Goal: Task Accomplishment & Management: Complete application form

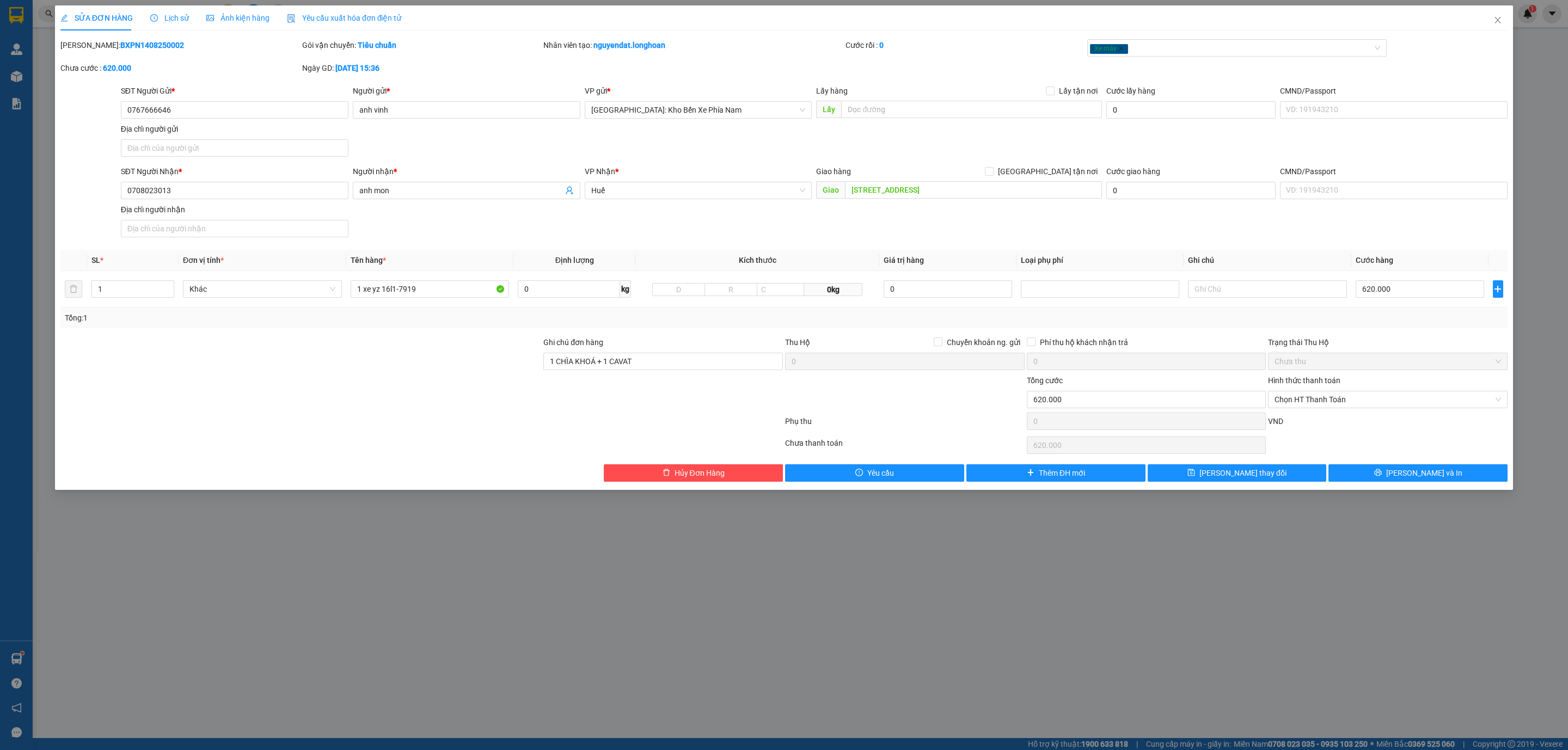
click at [447, 372] on div at bounding box center [301, 355] width 483 height 38
click at [1504, 13] on span "Close" at bounding box center [1498, 20] width 30 height 30
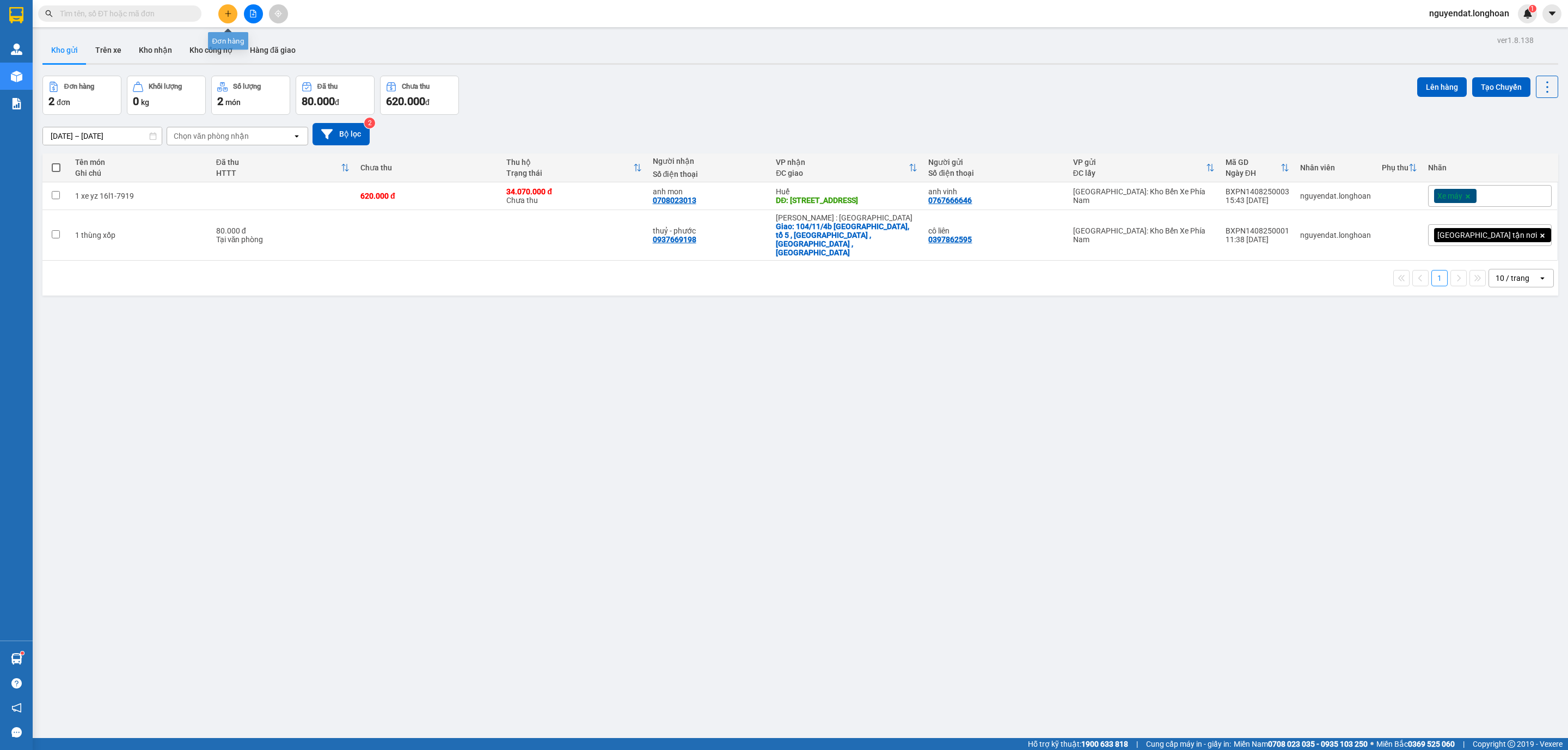
click at [224, 7] on button at bounding box center [228, 14] width 19 height 19
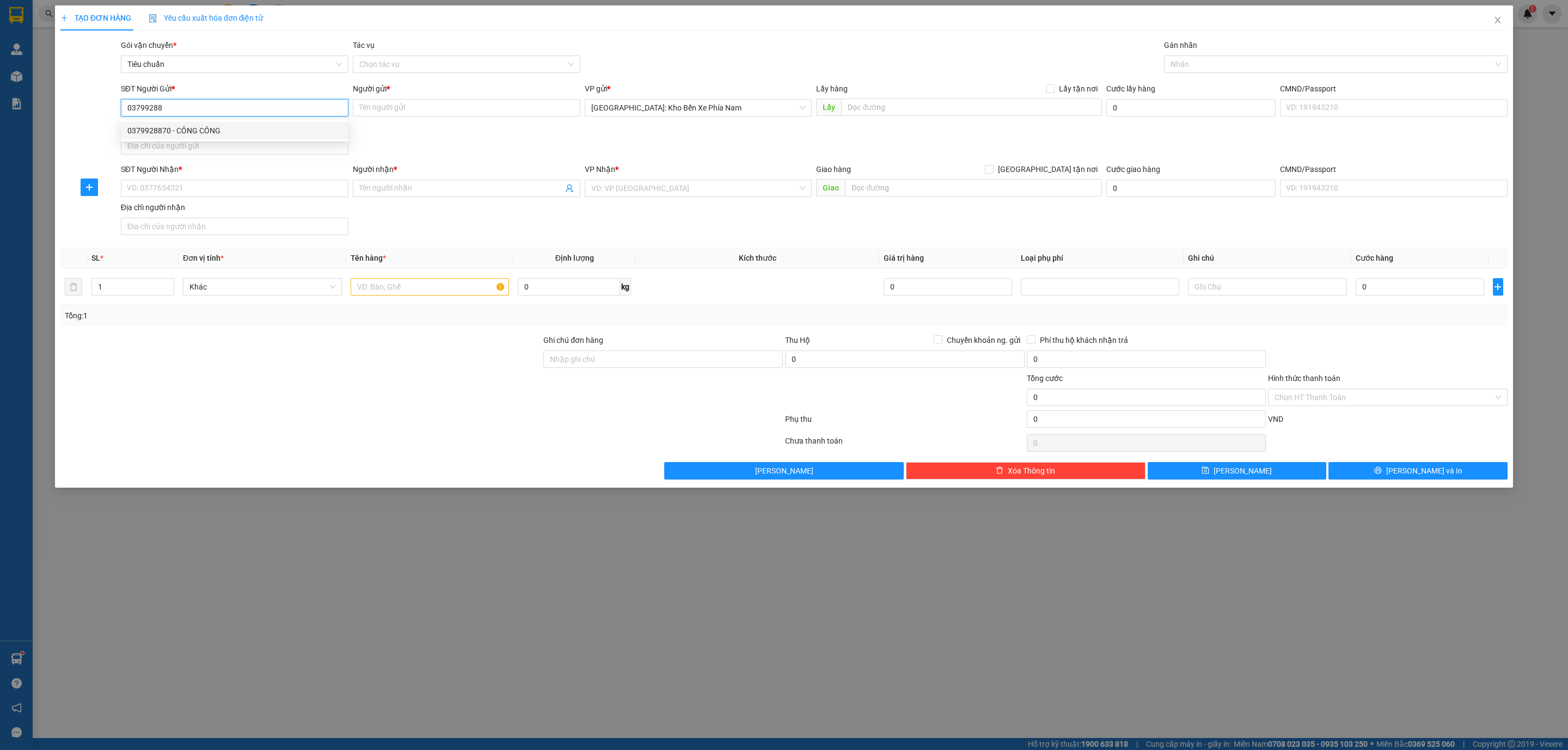
click at [227, 128] on div "0379928870 - CÔNG CÔNG" at bounding box center [234, 131] width 214 height 12
type input "0379928870"
type input "CÔNG CÔNG"
type input "0379928870"
click at [226, 188] on input "SĐT Người Nhận *" at bounding box center [234, 188] width 228 height 17
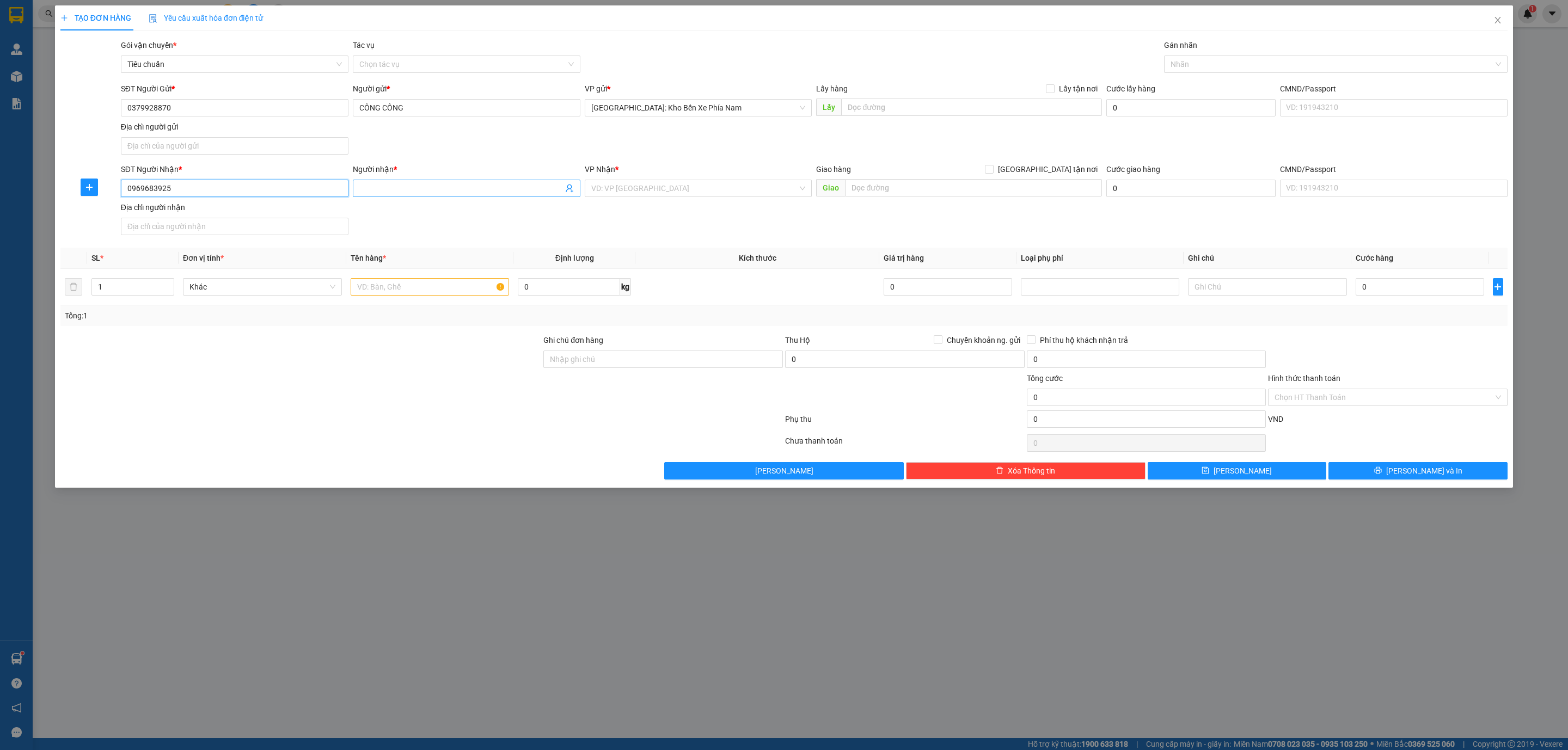
type input "0969683925"
click at [439, 194] on input "Người nhận *" at bounding box center [461, 188] width 203 height 12
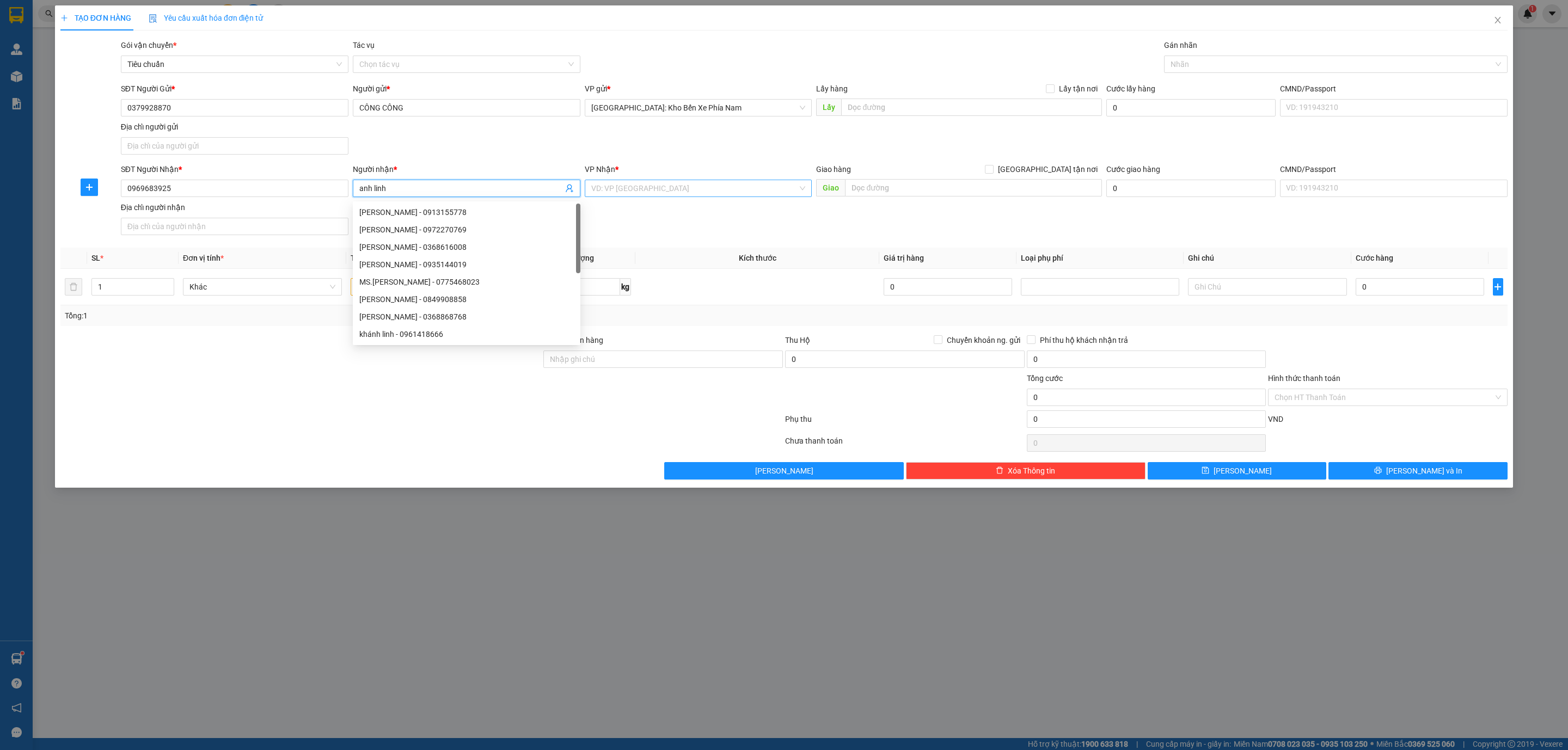
type input "anh linh"
click at [678, 183] on input "search" at bounding box center [695, 188] width 207 height 16
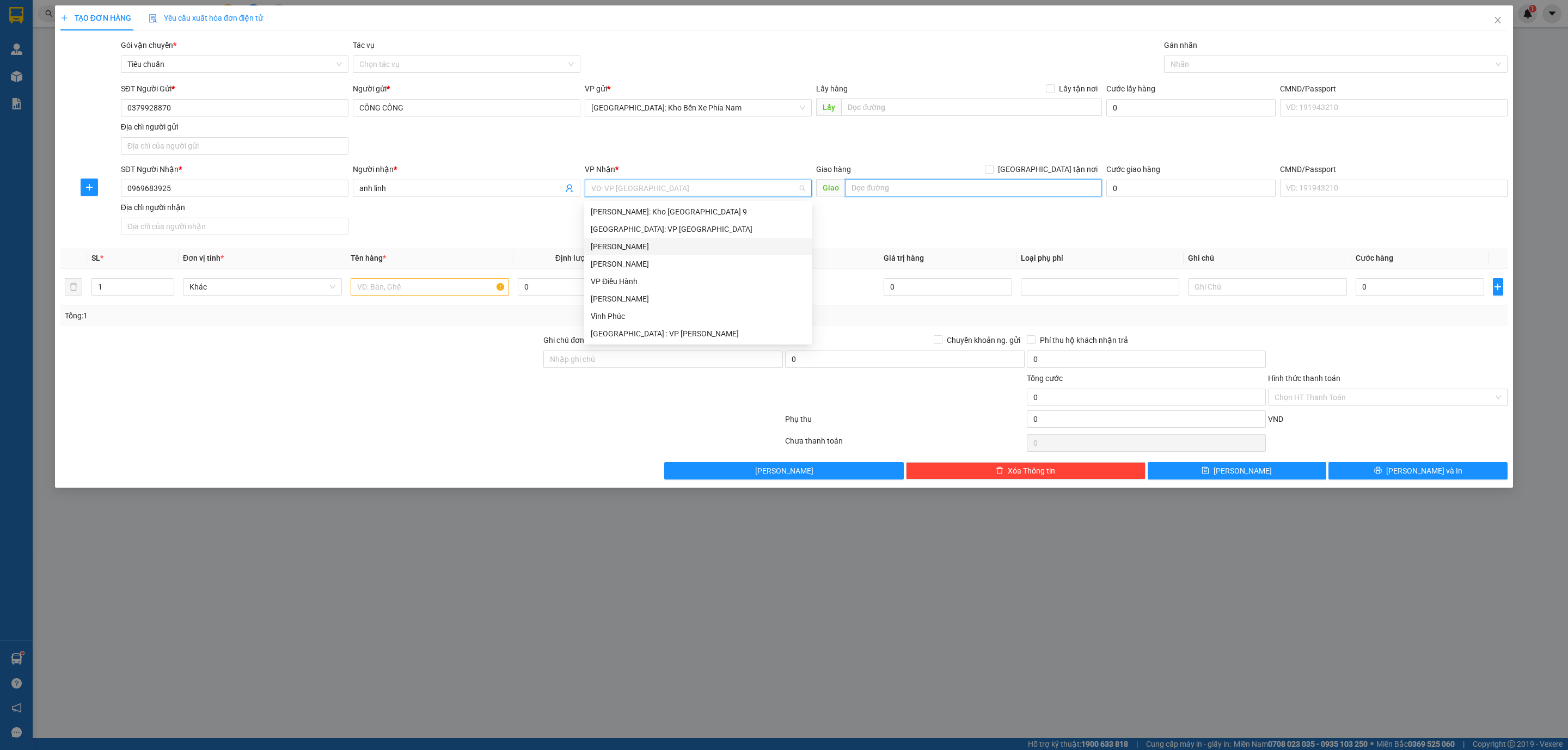
click at [923, 194] on input "text" at bounding box center [974, 187] width 257 height 17
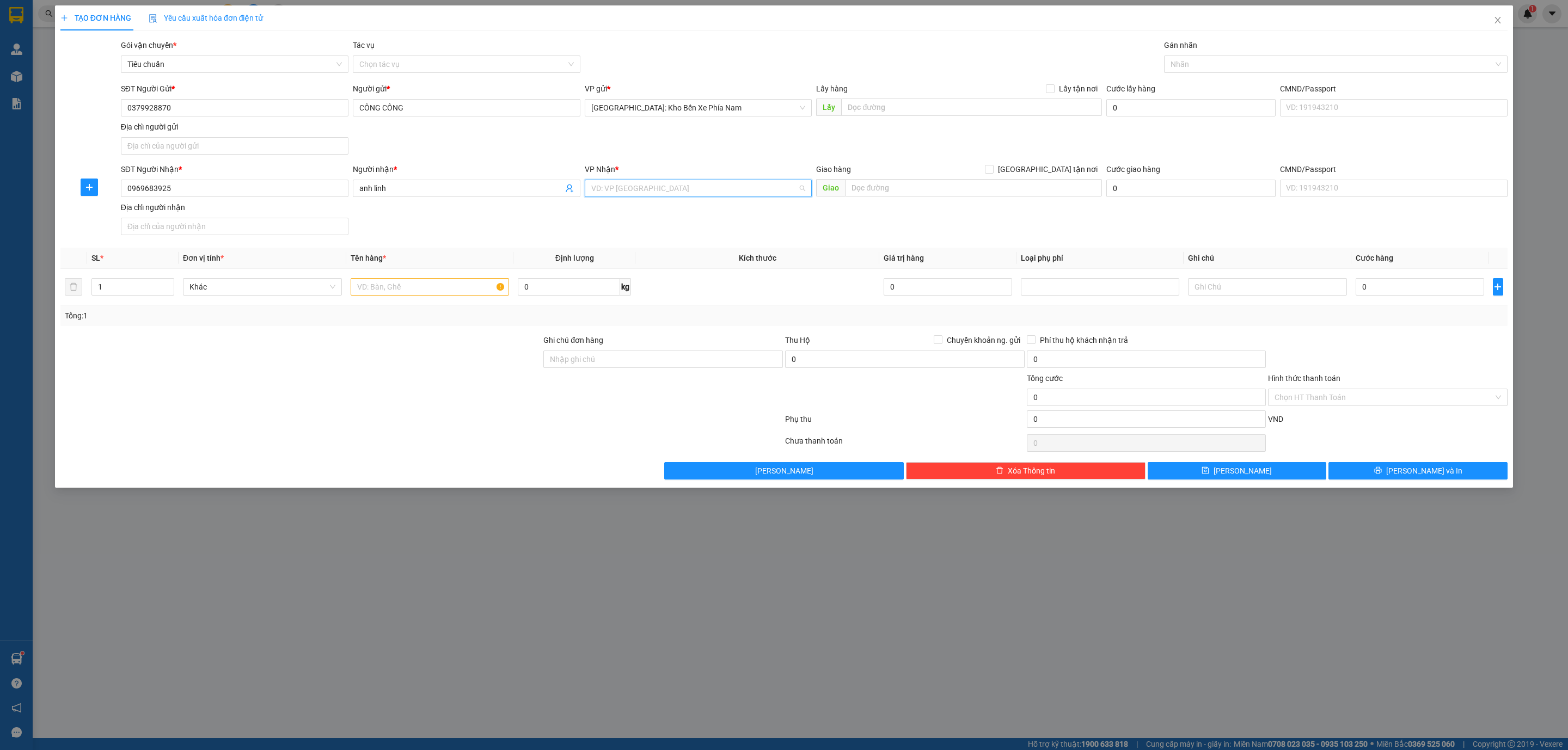
click at [657, 188] on input "search" at bounding box center [695, 188] width 207 height 16
click at [954, 211] on div "SĐT Người Nhận * 0969683925 Người nhận * anh linh VP Nhận * VD: VP Sài Gòn Giao…" at bounding box center [814, 201] width 1391 height 76
click at [931, 186] on input "text" at bounding box center [974, 187] width 257 height 17
click at [1198, 58] on div at bounding box center [1330, 65] width 327 height 13
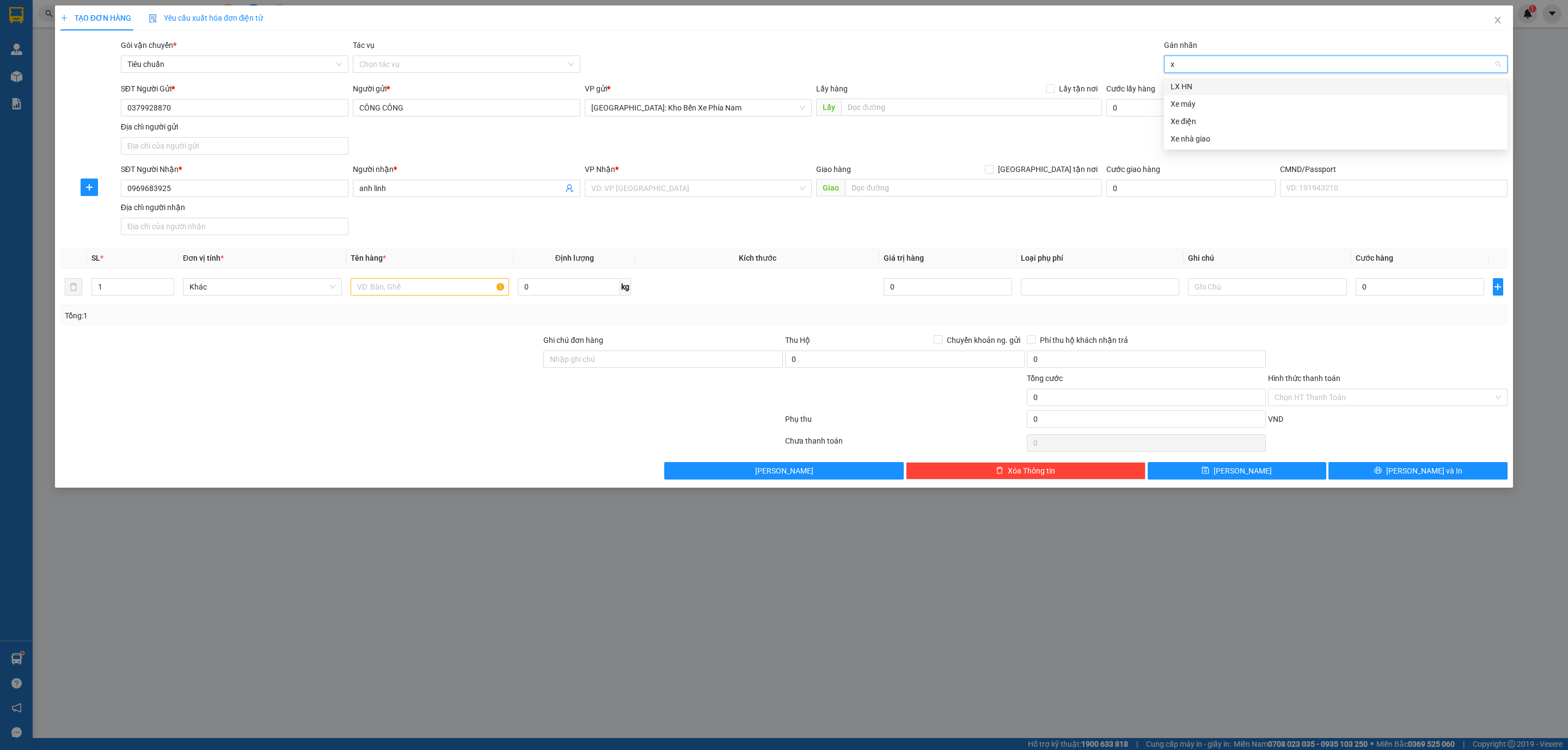
type input "xe"
click at [1207, 88] on div "Xe máy" at bounding box center [1336, 87] width 330 height 12
click at [373, 286] on input "text" at bounding box center [430, 286] width 159 height 17
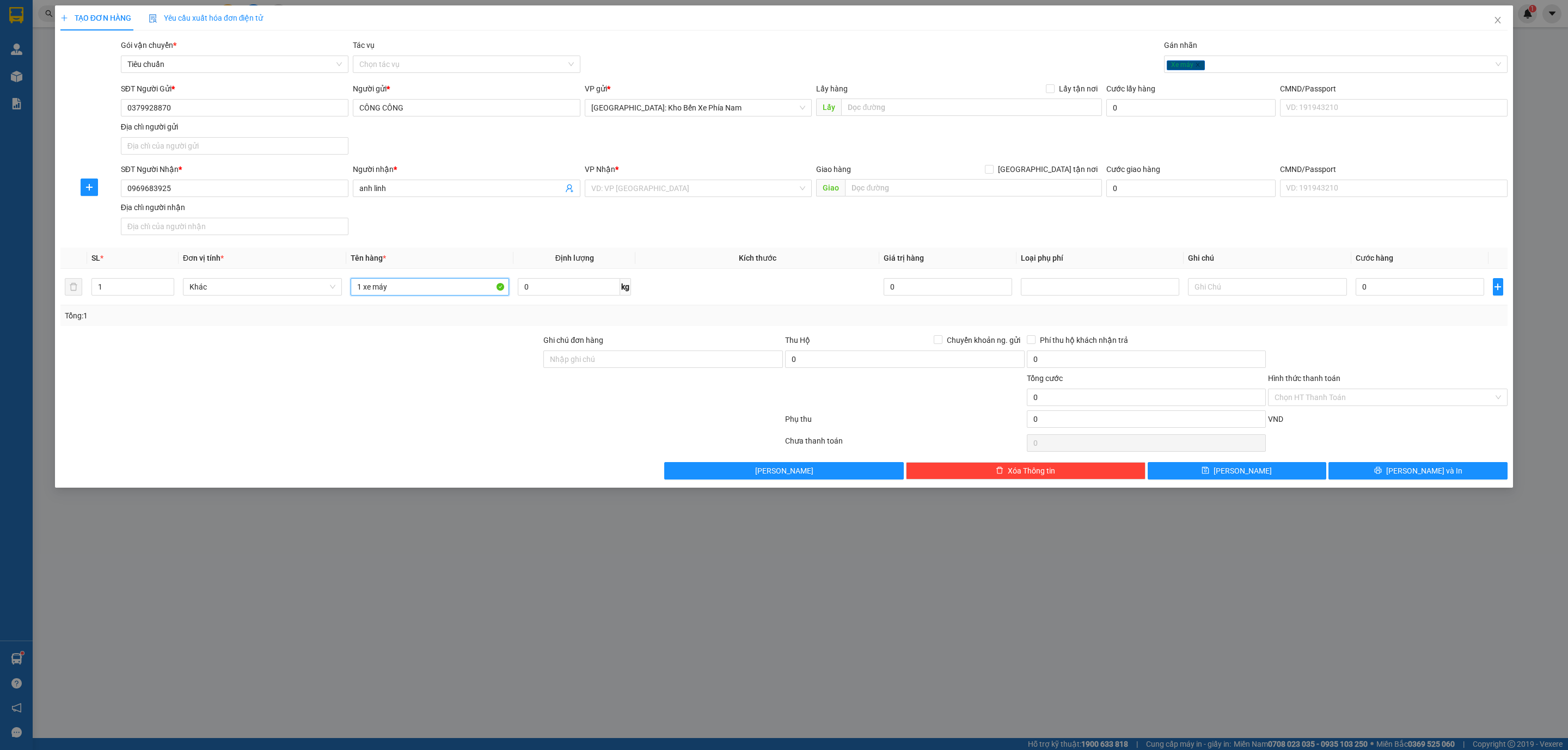
type input "1 xe máy"
paste input "ấp Tân Lộc, xã Tân thành, huyện Tân hiệp,tỉnh kiên gian"
type input "ấp Tân Lộc, xã Tân thành, huyện Tân hiệp,tỉnh kiên gian"
click at [675, 188] on input "search" at bounding box center [695, 188] width 207 height 16
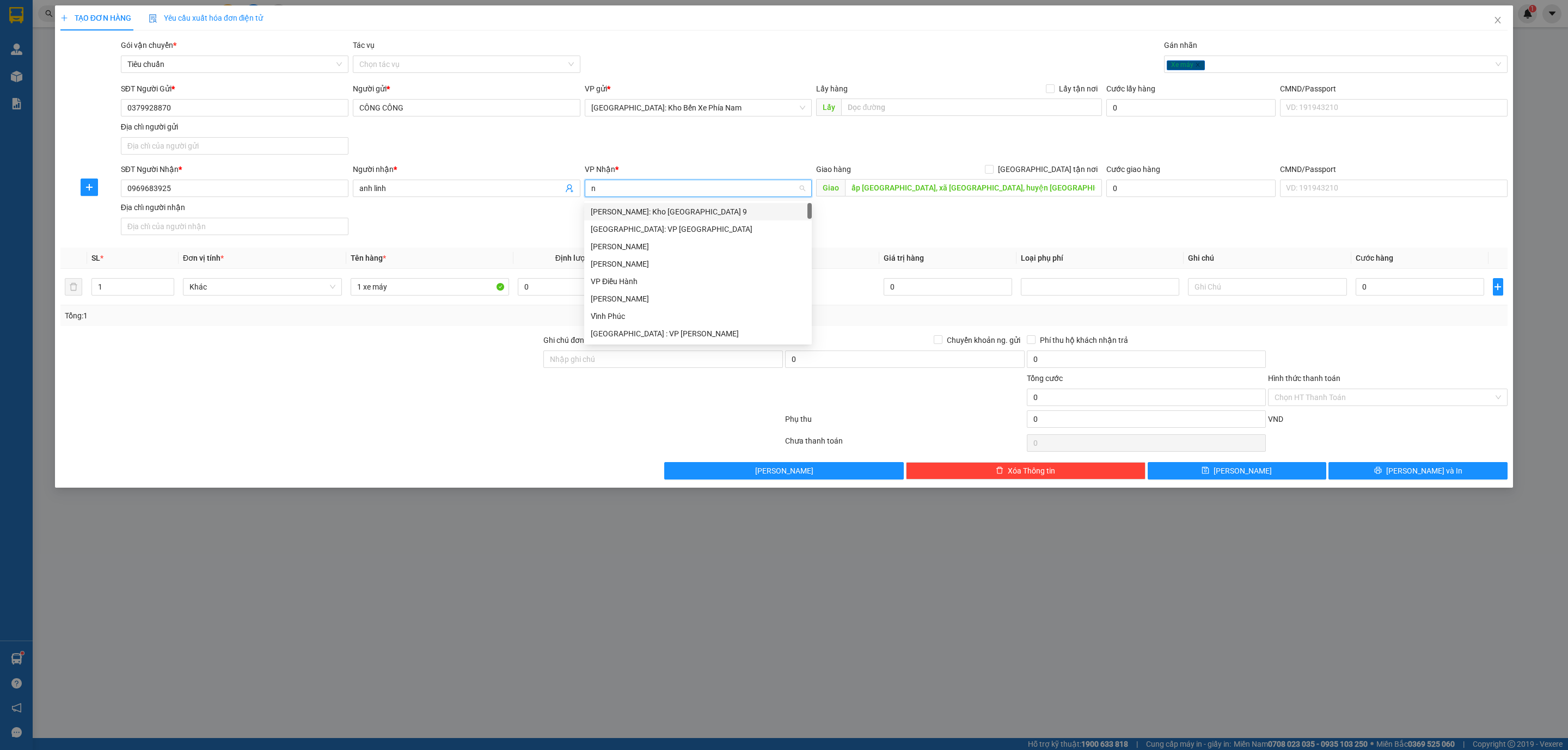
type input "ni"
click at [692, 211] on div "Cần Thơ: Kho Ninh Kiều" at bounding box center [698, 211] width 214 height 12
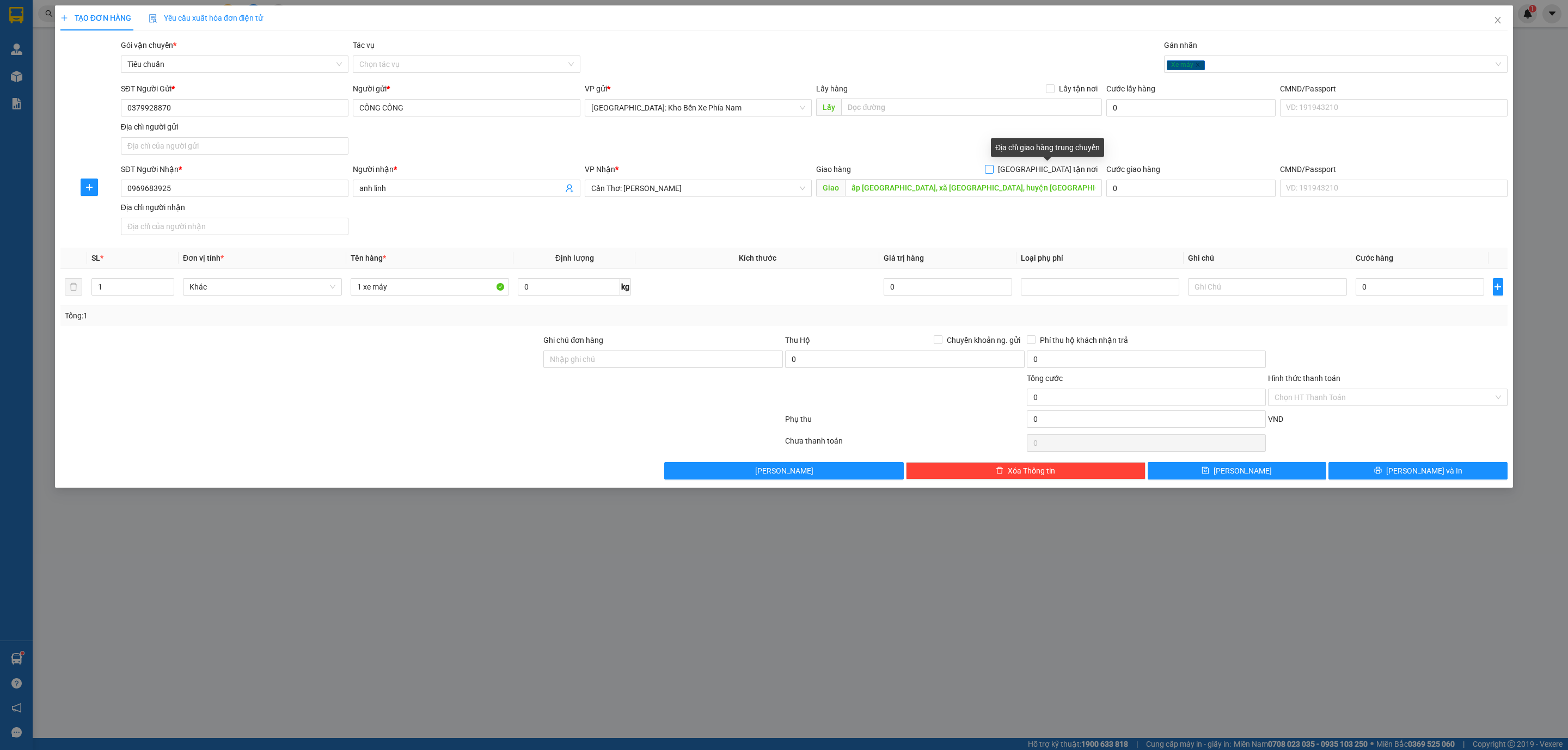
click at [993, 173] on input "[GEOGRAPHIC_DATA] tận nơi" at bounding box center [988, 168] width 7 height 7
checkbox input "true"
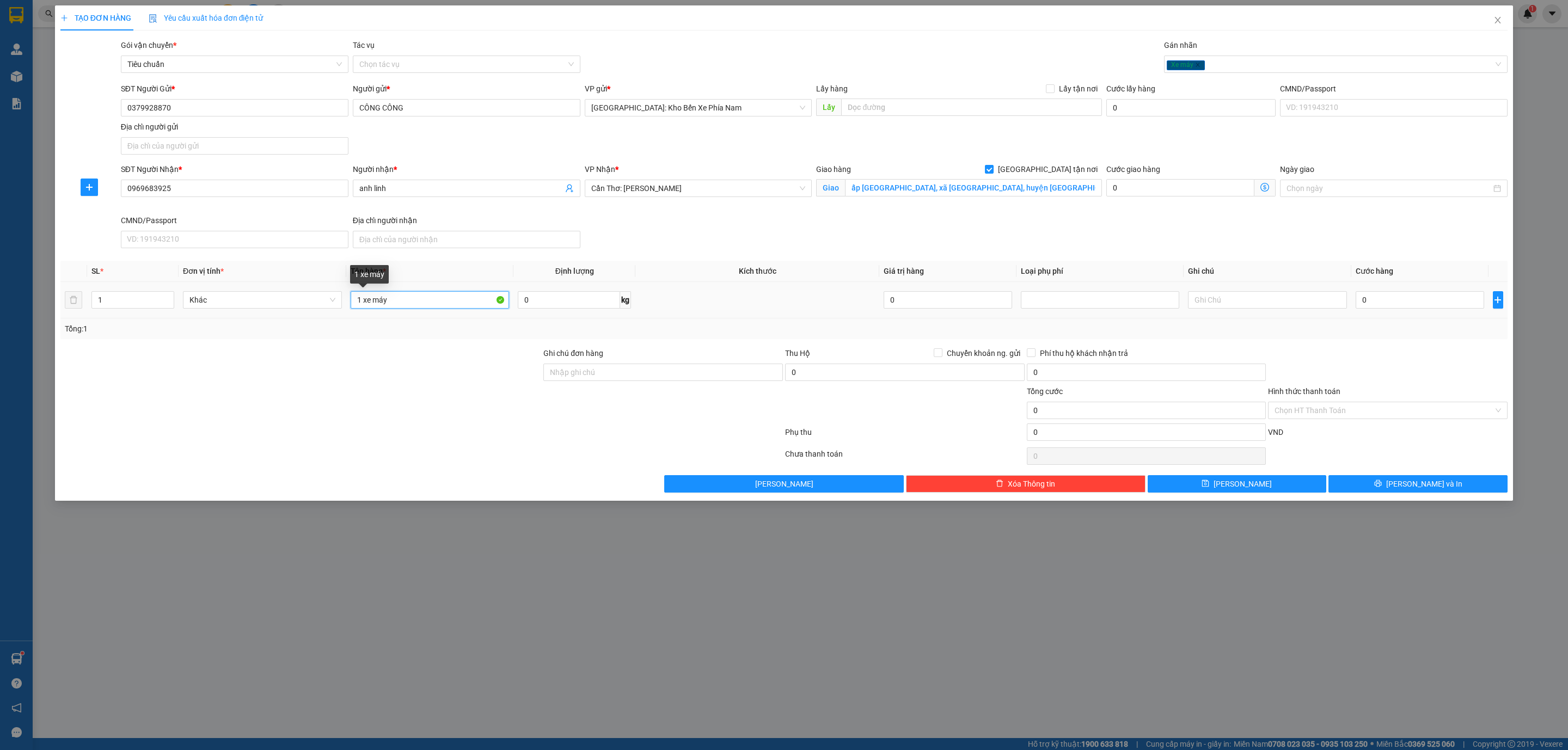
click at [427, 306] on input "1 xe máy" at bounding box center [430, 300] width 159 height 17
type input "1 xe máy xipa76X2-9052"
drag, startPoint x: 692, startPoint y: 371, endPoint x: 708, endPoint y: 361, distance: 18.9
click at [692, 371] on input "Ghi chú đơn hàng" at bounding box center [663, 372] width 240 height 17
type input "1 CHÌA KHOÁ + 1 CAVAT"
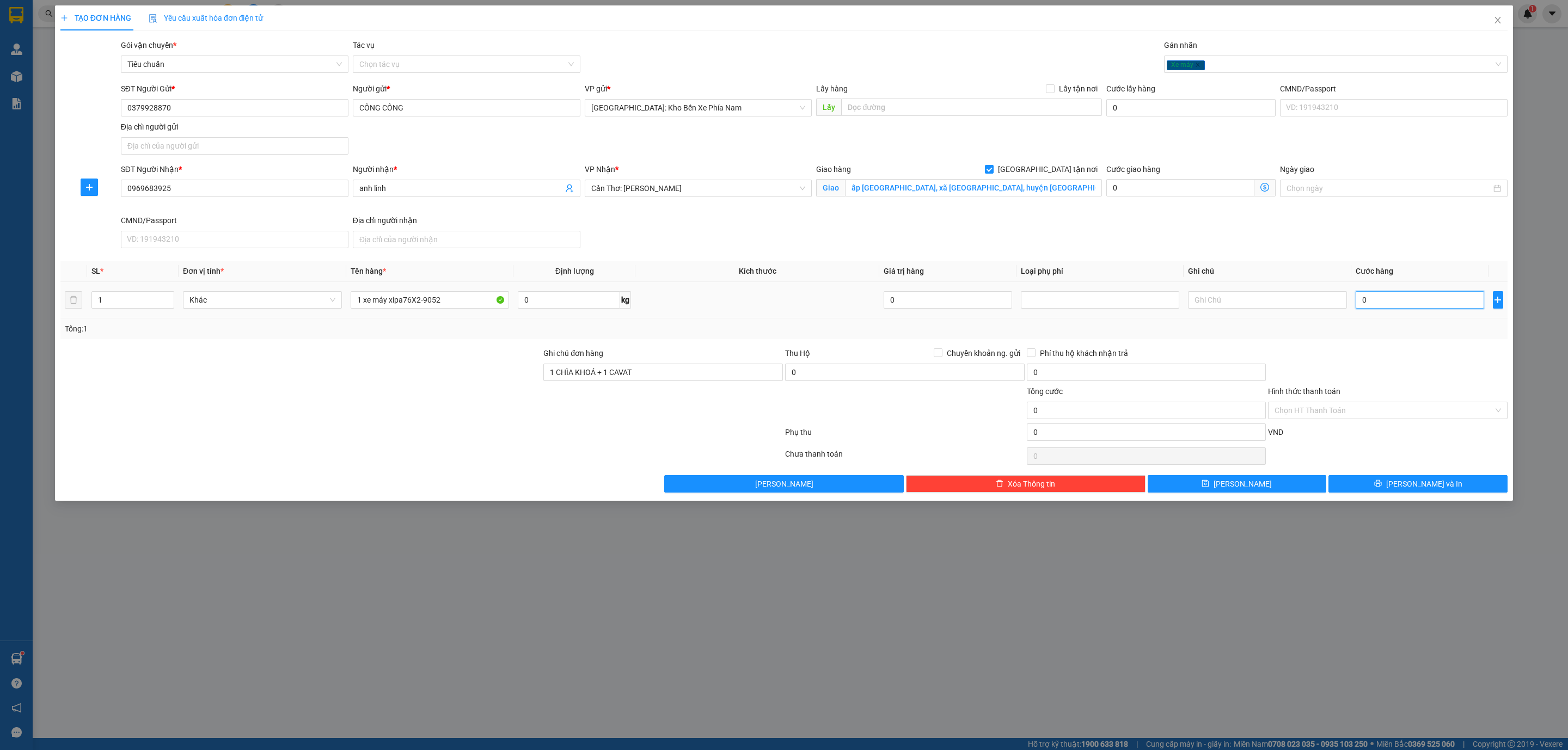
click at [1402, 309] on input "0" at bounding box center [1420, 300] width 128 height 17
type input "7"
type input "77"
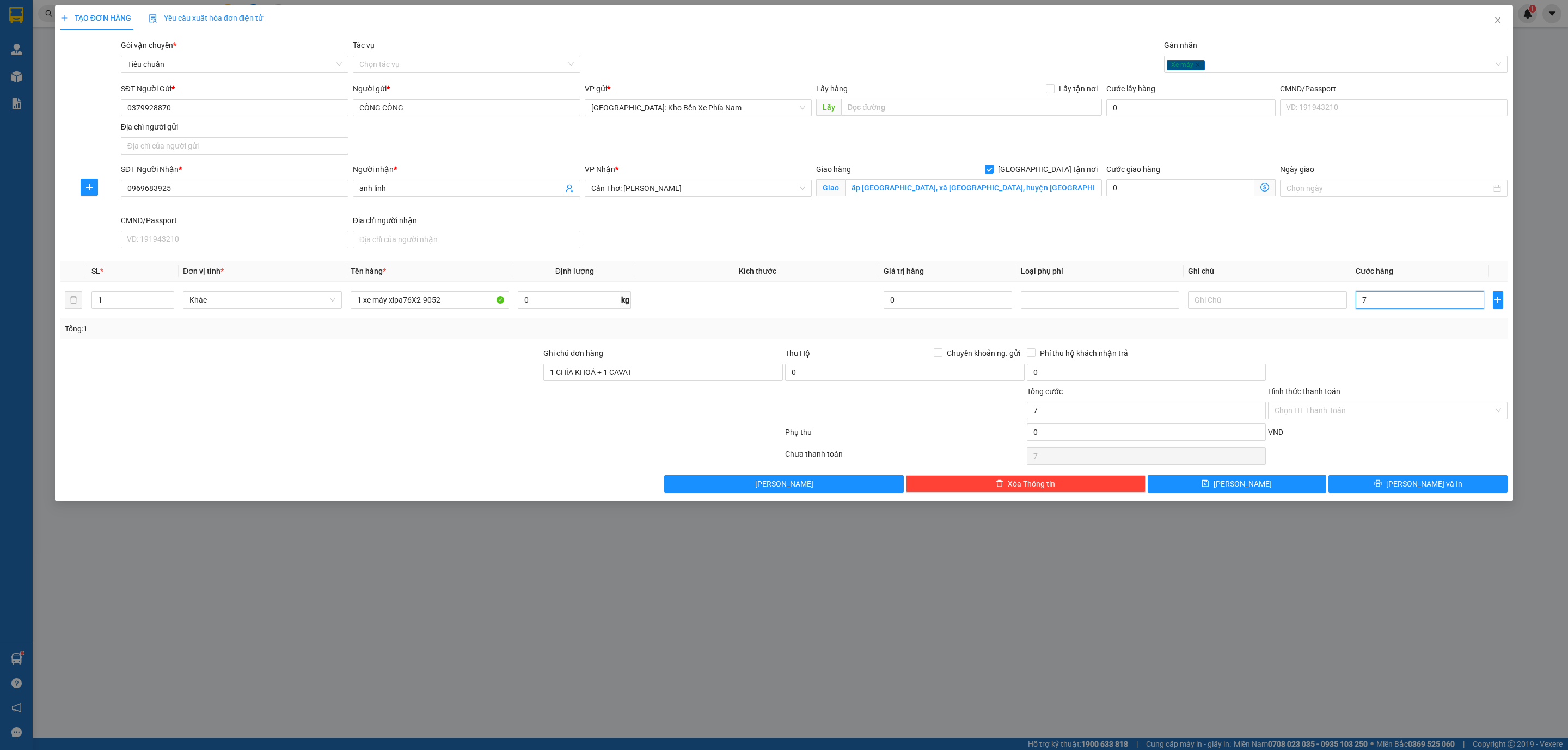
type input "77"
type input "770"
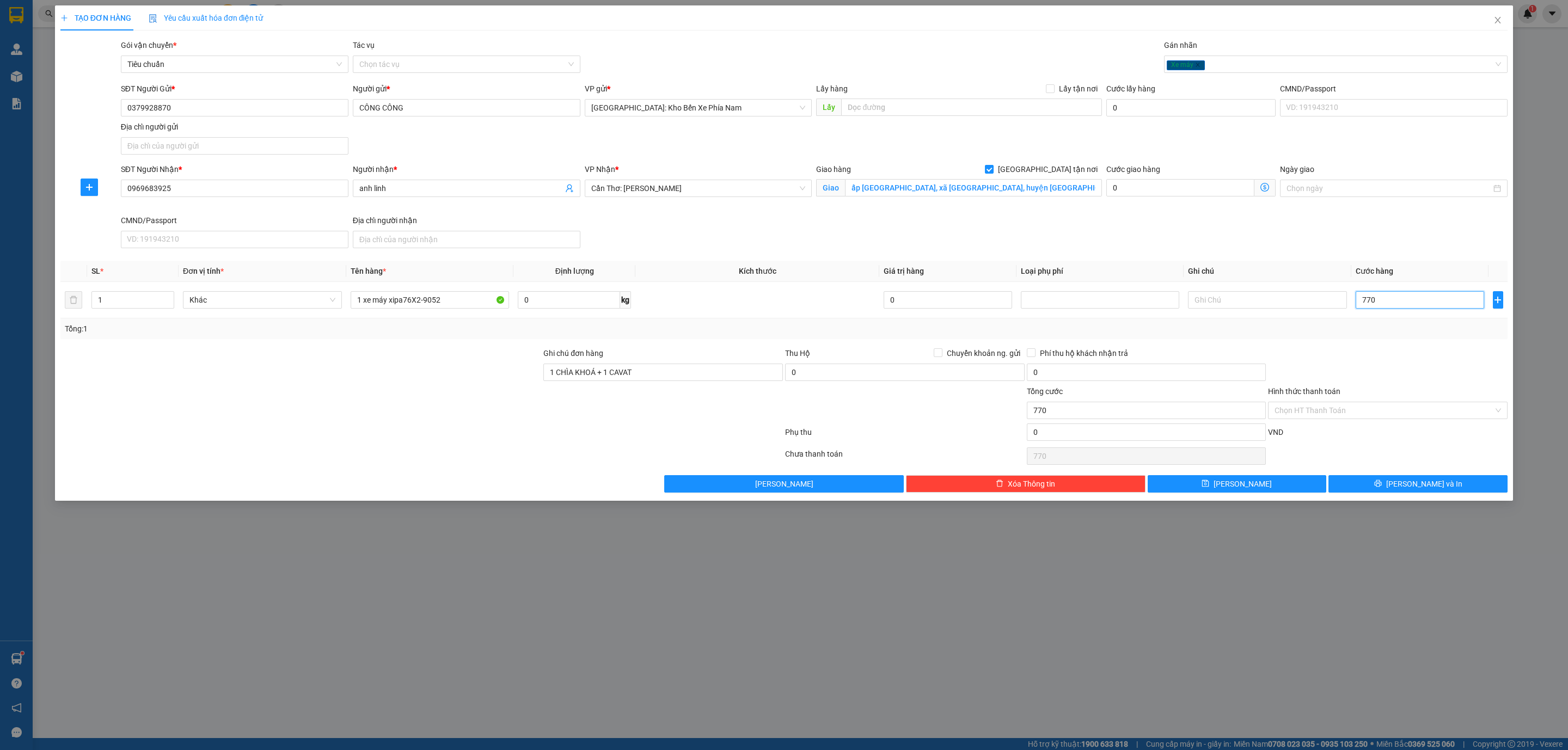
type input "7.700"
type input "77.000"
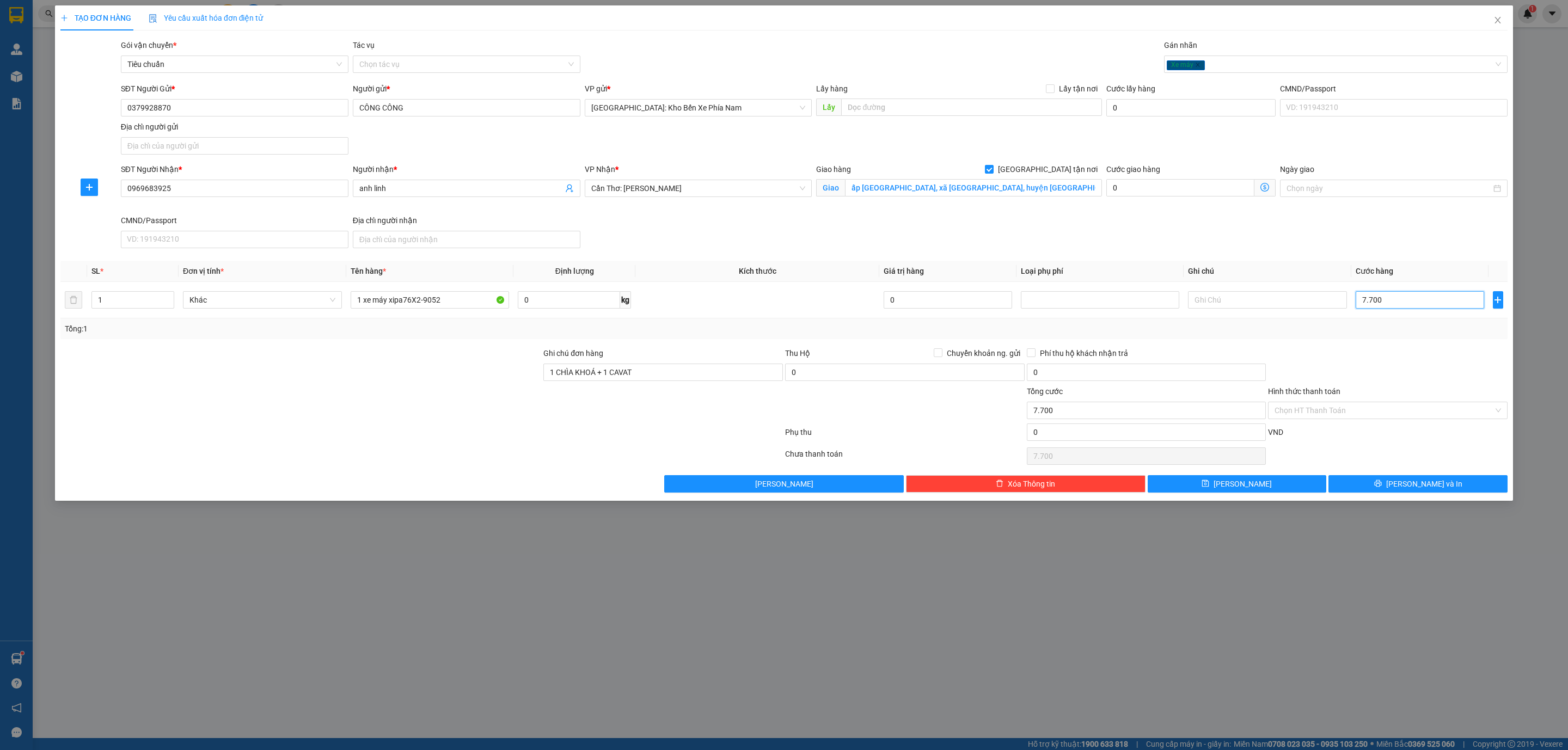
type input "77.000"
type input "770.000"
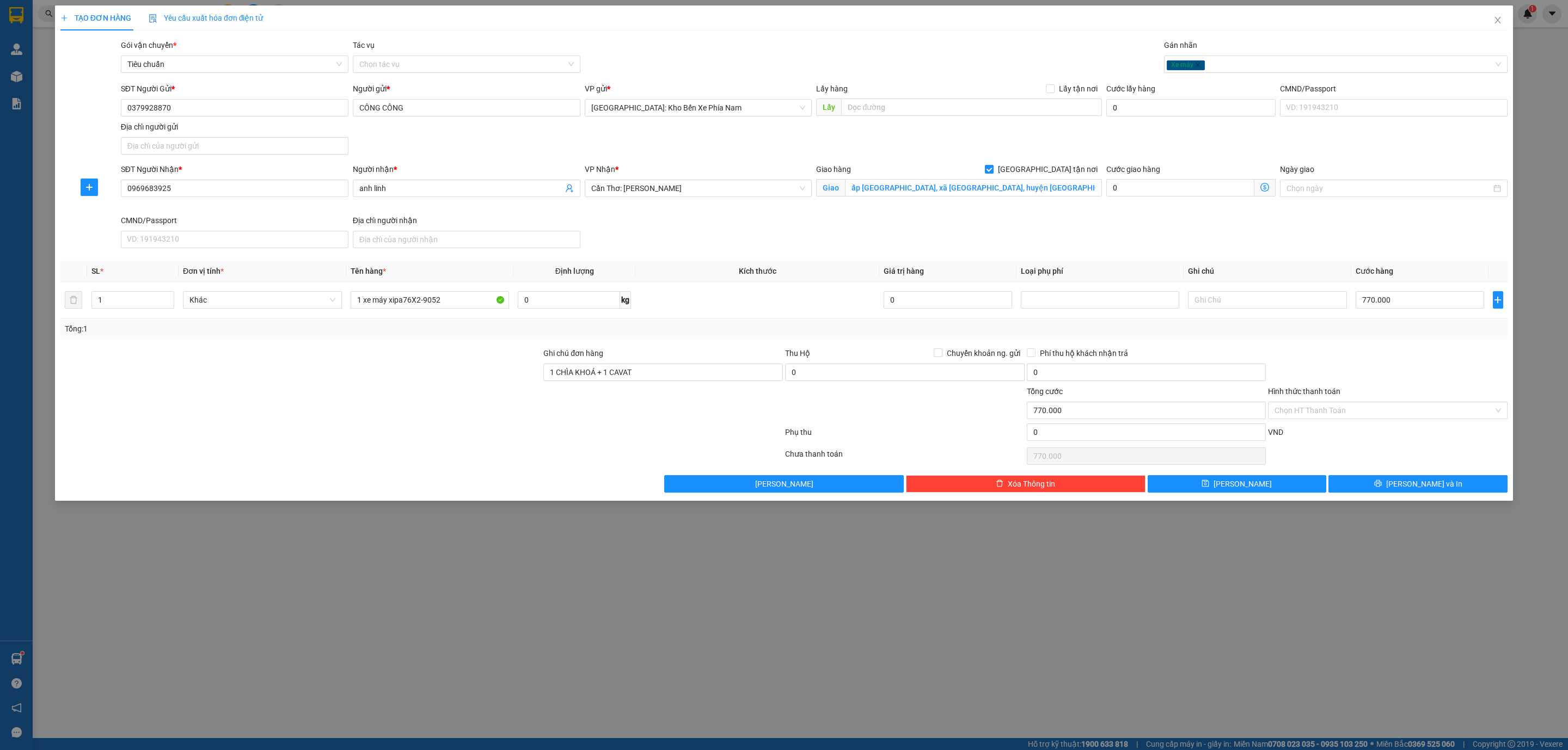
click at [922, 235] on div "SĐT Người Nhận * 0969683925 Người nhận * anh linh VP Nhận * Cần Thơ: Kho Ninh K…" at bounding box center [814, 208] width 1391 height 89
click at [869, 378] on input "0" at bounding box center [905, 372] width 240 height 17
type input "21.000.000"
click at [942, 353] on span at bounding box center [938, 353] width 9 height 9
click at [942, 353] on input "Chuyển khoản ng. gửi" at bounding box center [937, 352] width 7 height 7
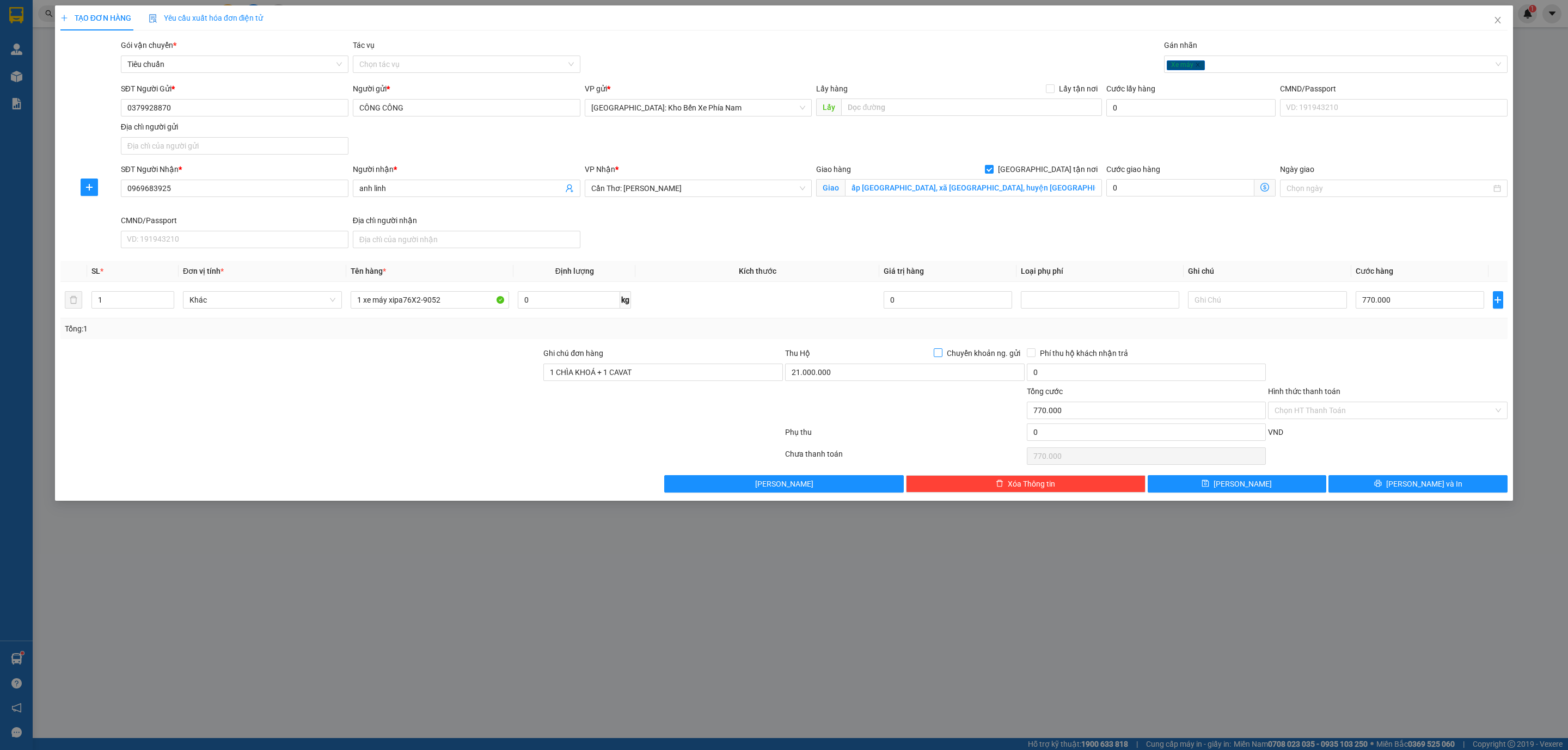
checkbox input "true"
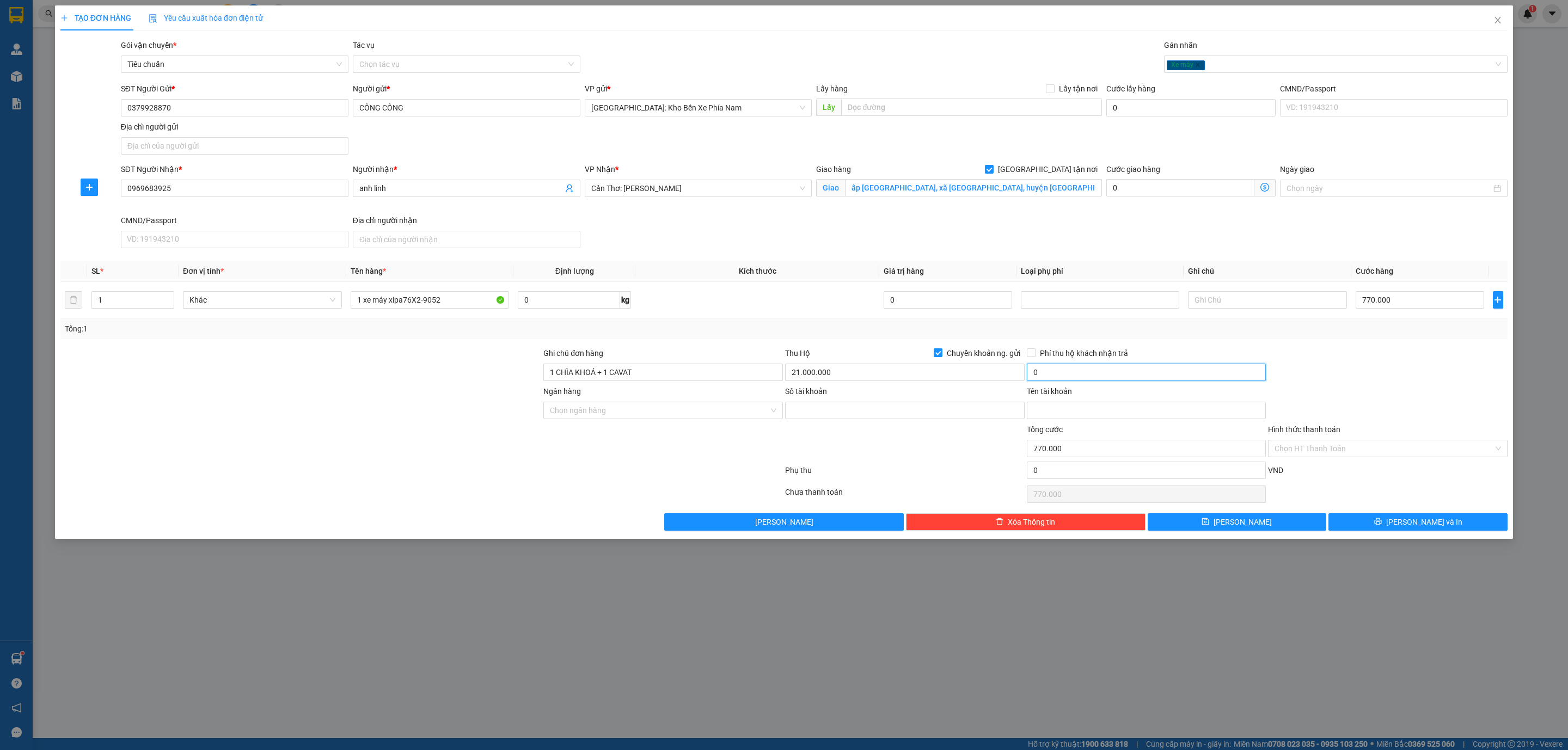
click at [1064, 378] on input "0" at bounding box center [1147, 372] width 240 height 17
type input "50.000"
click at [632, 409] on input "Ngân hàng" at bounding box center [659, 410] width 219 height 16
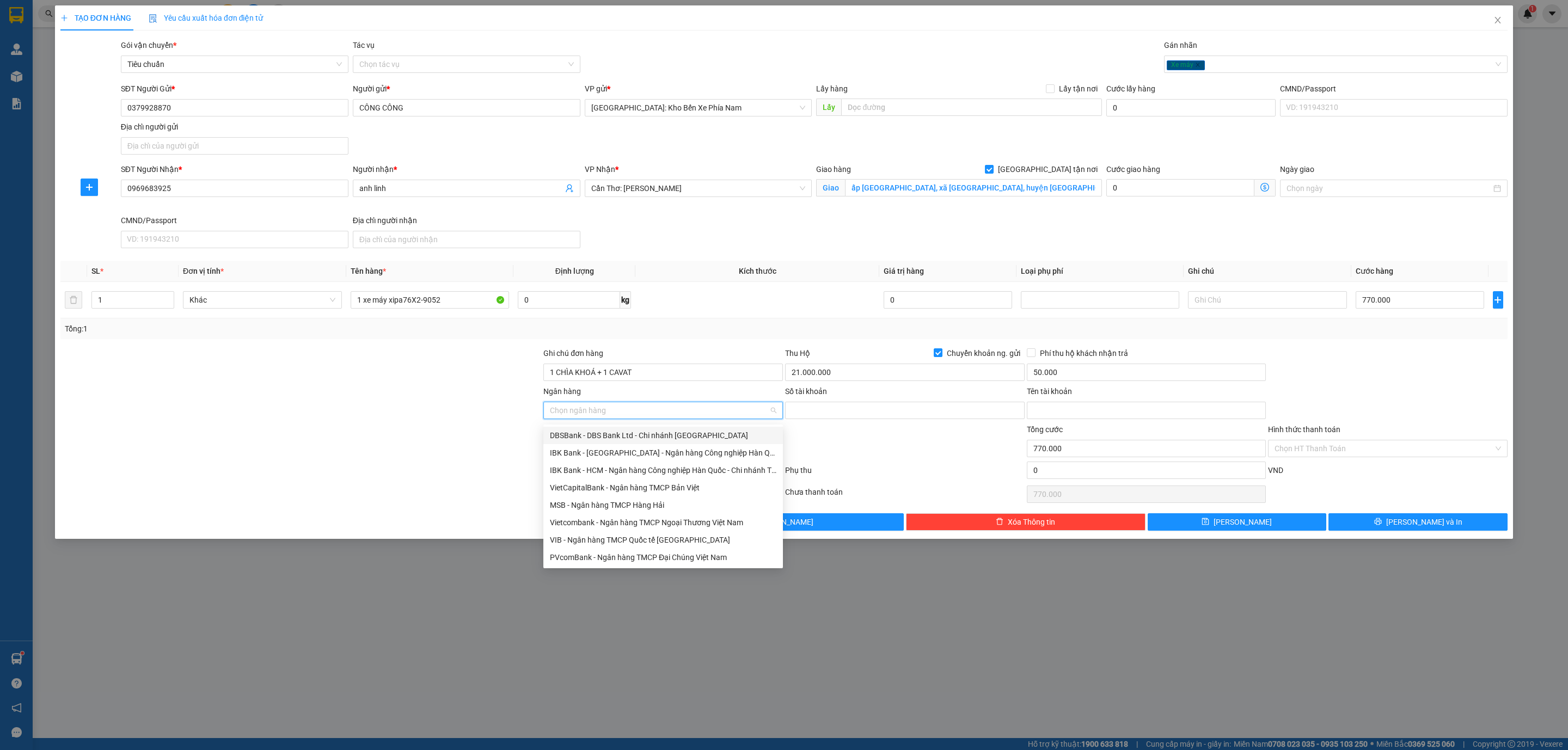
type input "V"
click at [606, 448] on div "Vietcombank - Ngân hàng TMCP Ngoại Thương Việt Nam" at bounding box center [663, 453] width 226 height 12
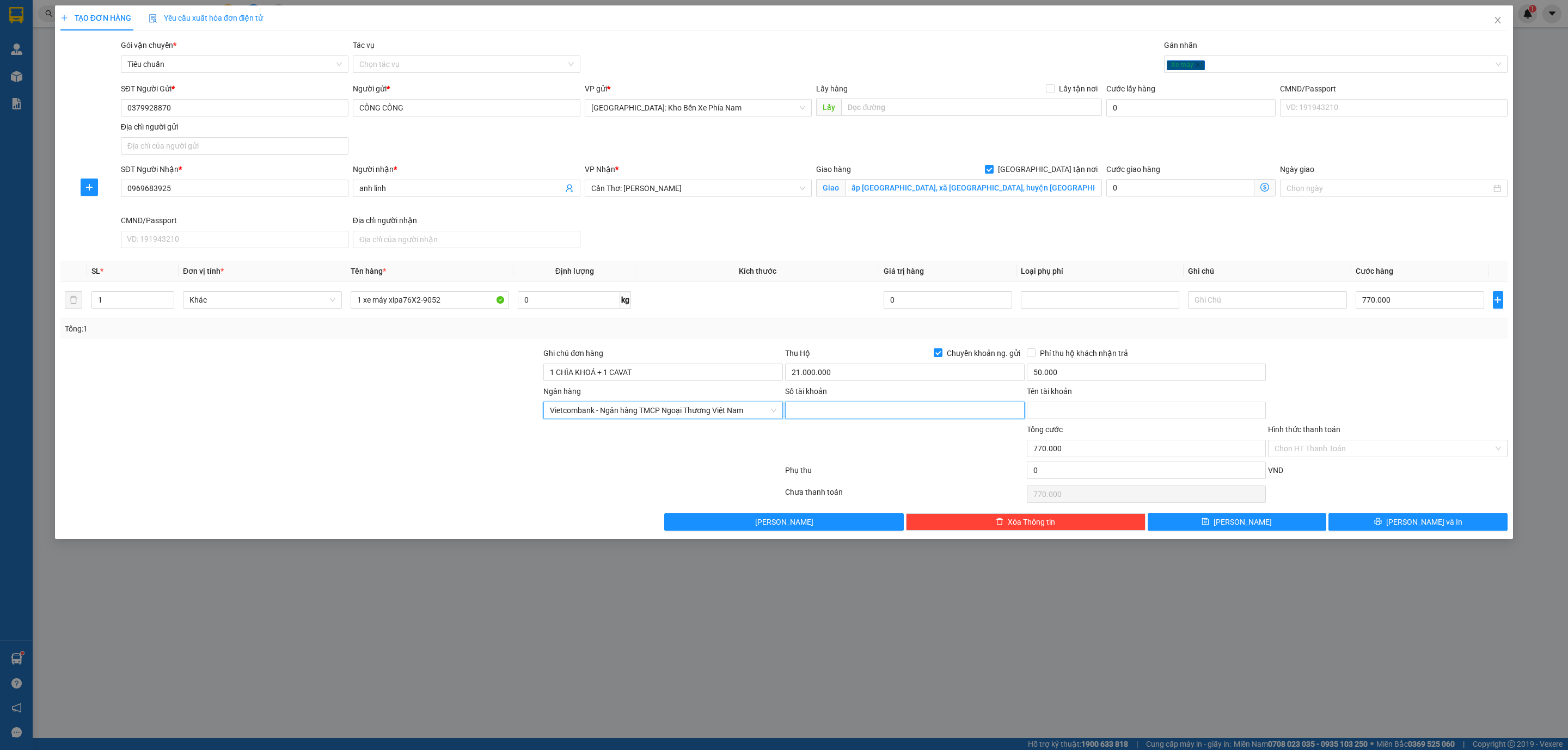
click at [827, 409] on input "Số tài khoản" at bounding box center [905, 409] width 240 height 17
type input "1023022129"
click at [1105, 408] on input "Tên tài khoản" at bounding box center [1147, 409] width 240 height 17
type input "NGUYỄN LÊ CÔNG RIN"
click at [1454, 530] on button "Lưu và In" at bounding box center [1417, 522] width 179 height 17
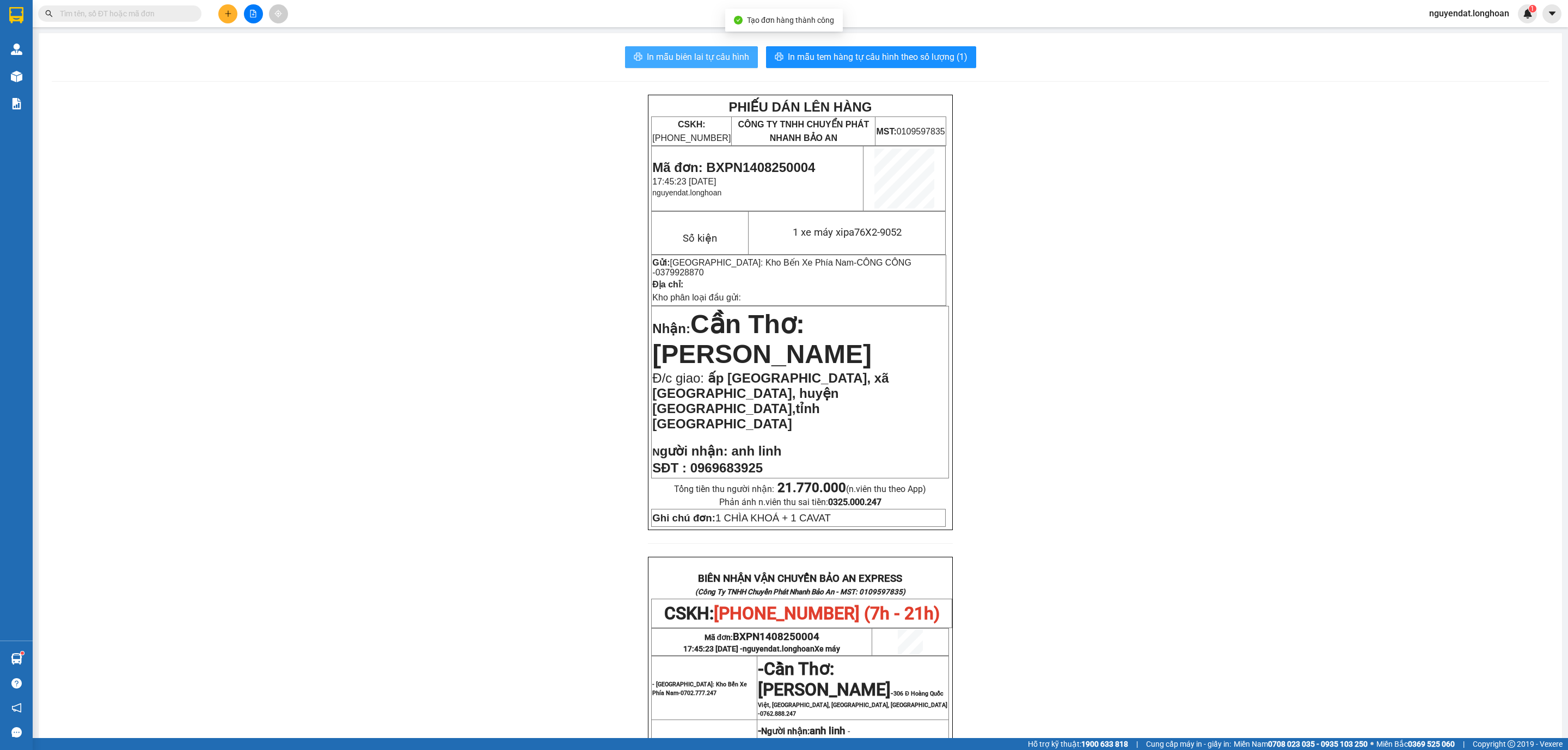
click at [719, 57] on span "In mẫu biên lai tự cấu hình" at bounding box center [698, 57] width 102 height 13
click at [1428, 530] on div "PHIẾU DÁN LÊN HÀNG CSKH: 1900.06.88.33 CÔNG TY TNHH CHUYỂN PHÁT NHANH BẢO AN MS…" at bounding box center [801, 619] width 1498 height 1050
click at [413, 209] on div "PHIẾU DÁN LÊN HÀNG CSKH: 1900.06.88.33 CÔNG TY TNHH CHUYỂN PHÁT NHANH BẢO AN MS…" at bounding box center [801, 619] width 1498 height 1050
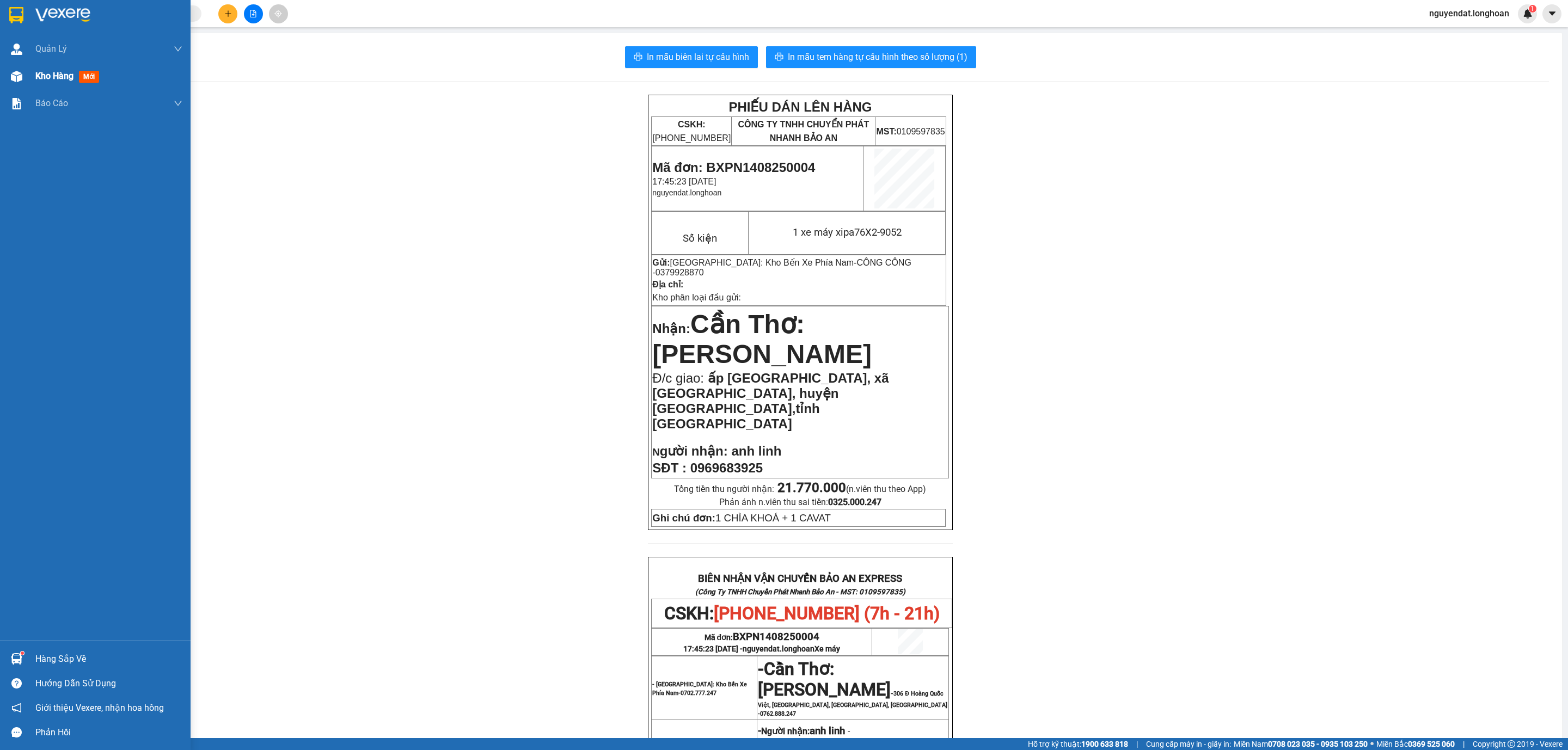
click at [40, 76] on span "Kho hàng" at bounding box center [54, 76] width 38 height 10
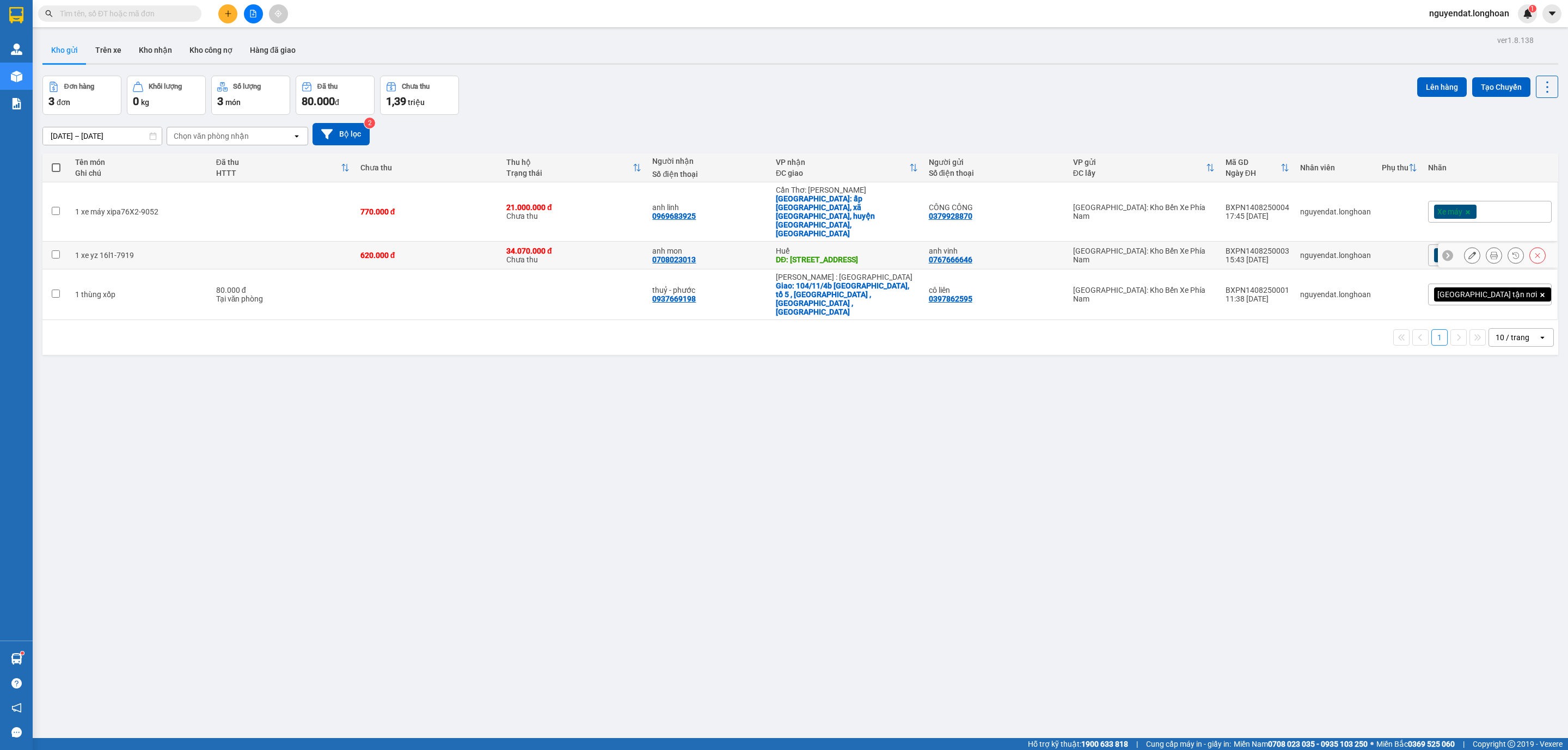
click at [1465, 246] on button at bounding box center [1472, 256] width 16 height 19
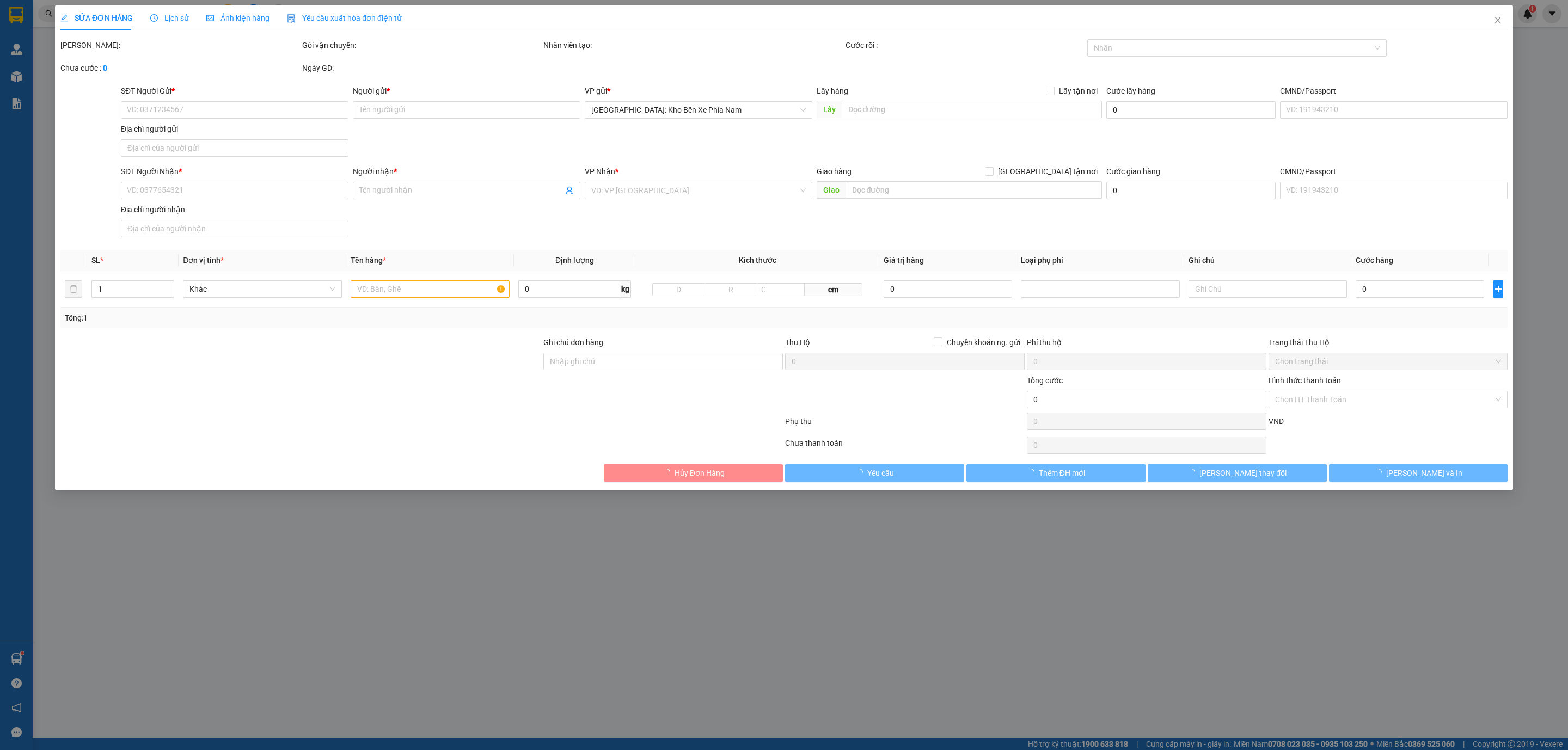
type input "0767666646"
type input "anh vinh"
type input "0708023013"
type input "anh mon"
type input "16 trường chinh , phường xuân phú , ql1a"
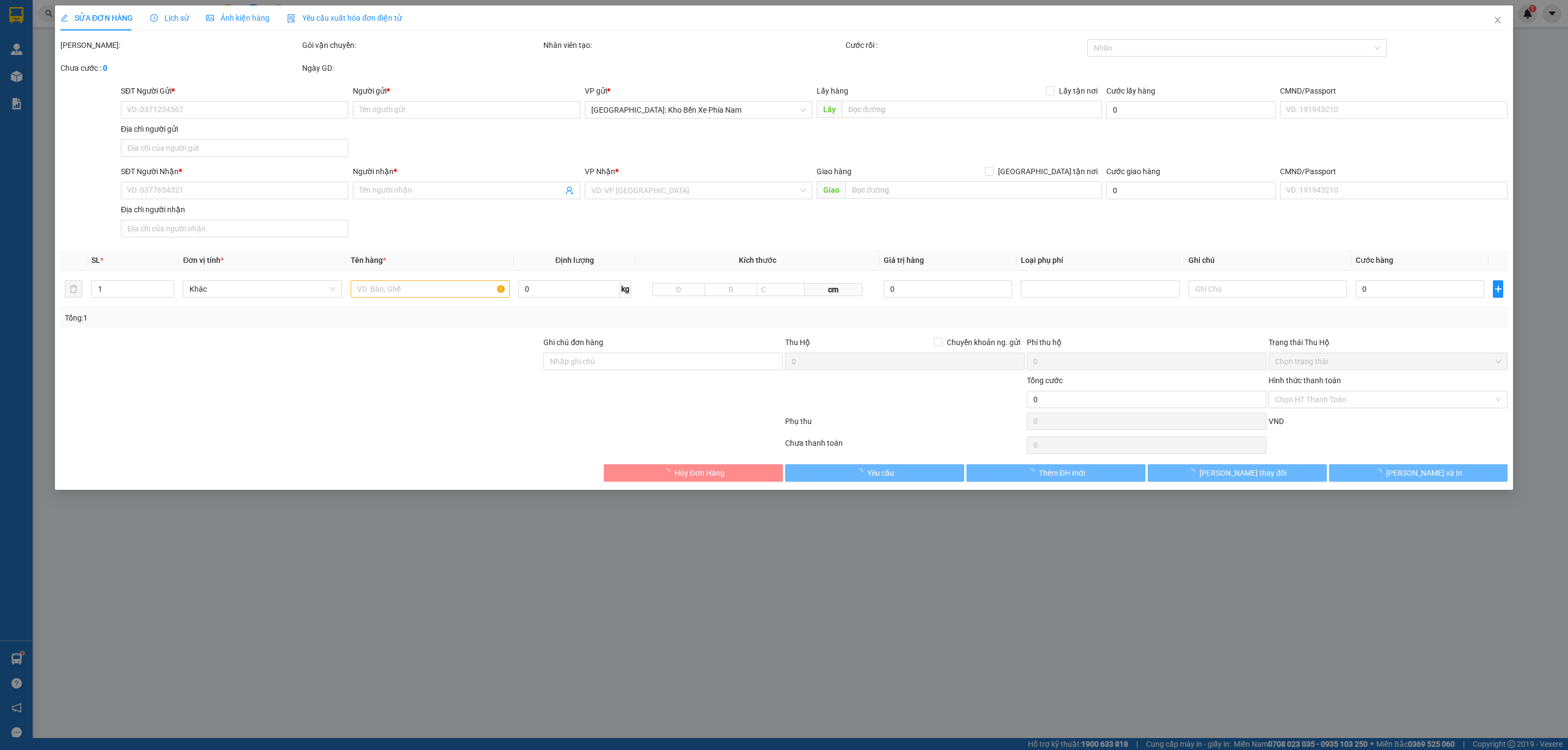
type input "1 CHÌA KHOÁ + 1 CAVAT"
type input "620.000"
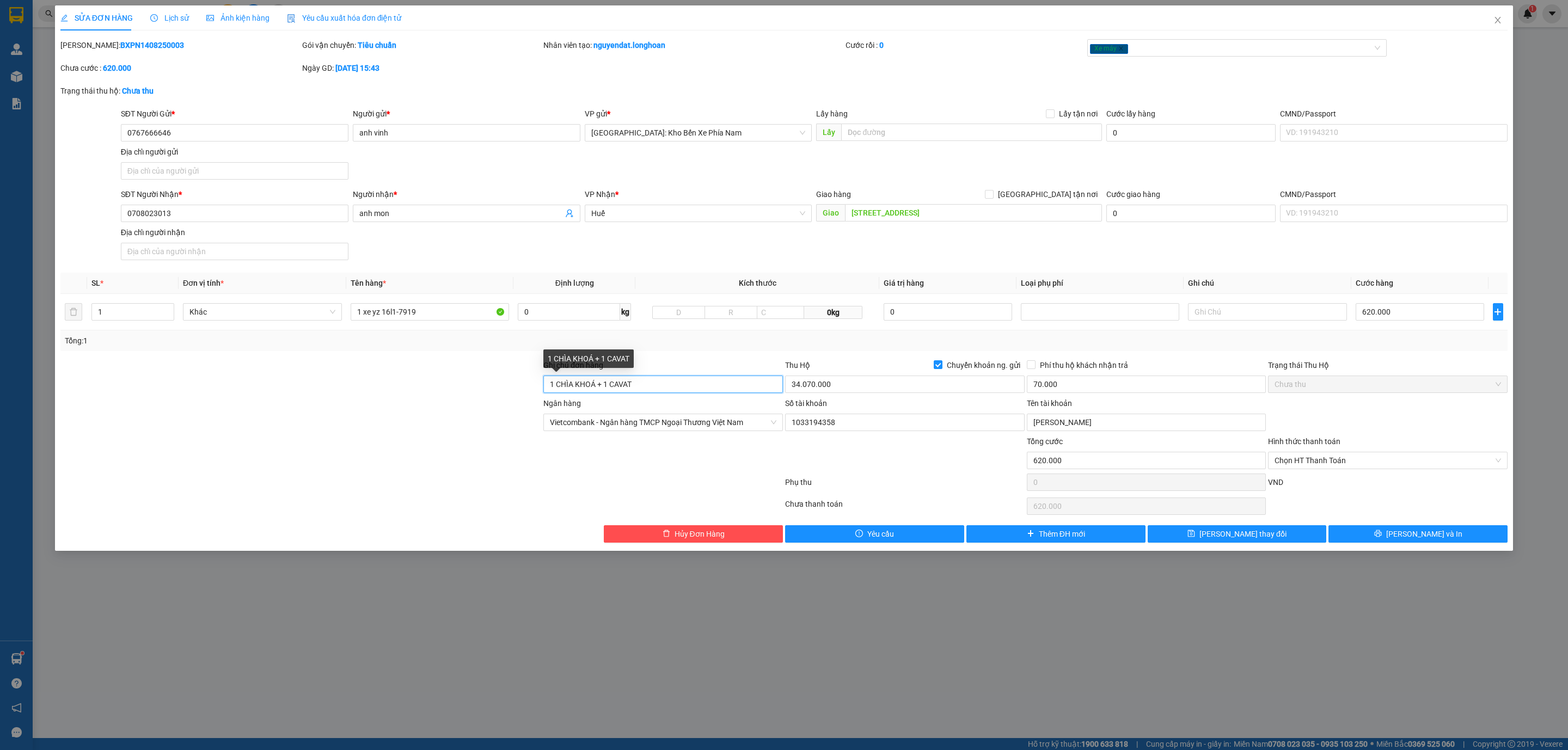
click at [654, 383] on input "1 CHÌA KHOÁ + 1 CAVAT" at bounding box center [663, 384] width 240 height 17
click at [594, 387] on input "1 CHÌA KHOÁ + 1 CAVAT BVOR CỐP" at bounding box center [663, 384] width 240 height 17
type input "1 CHÌA KHOÁ TAY LÁI + 1 CAVAT BVOR CỐP"
click at [1282, 541] on button "Lưu thay đổi" at bounding box center [1237, 533] width 179 height 17
